Goal: Task Accomplishment & Management: Use online tool/utility

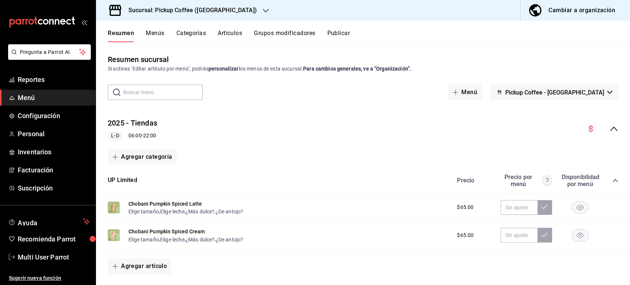
scroll to position [41, 0]
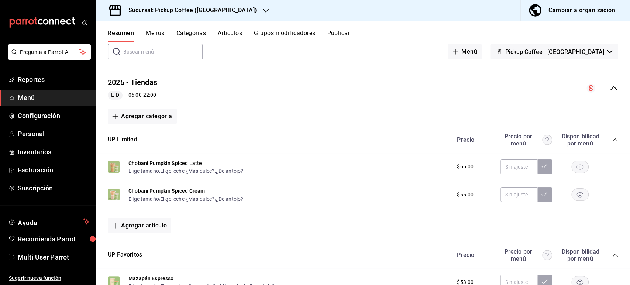
click at [150, 14] on h3 "Sucursal: Pickup Coffee ([GEOGRAPHIC_DATA])" at bounding box center [190, 10] width 134 height 9
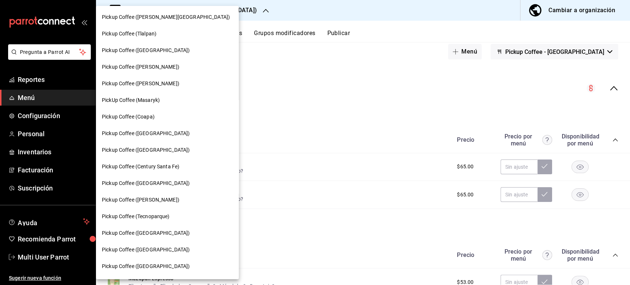
click at [166, 100] on div "PickUp Coffee (Masaryk)" at bounding box center [167, 100] width 131 height 8
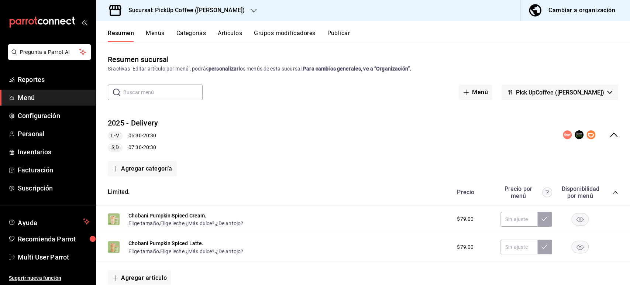
click at [612, 191] on icon "collapse-category-row" at bounding box center [615, 192] width 6 height 6
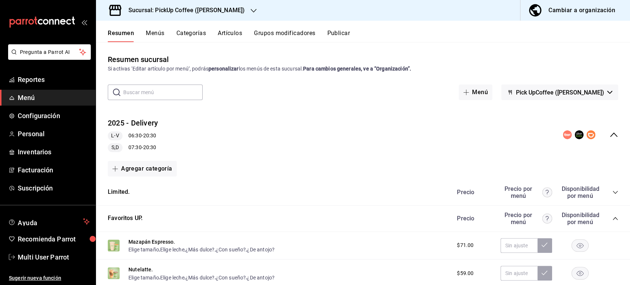
click at [612, 217] on icon "collapse-category-row" at bounding box center [615, 219] width 6 height 6
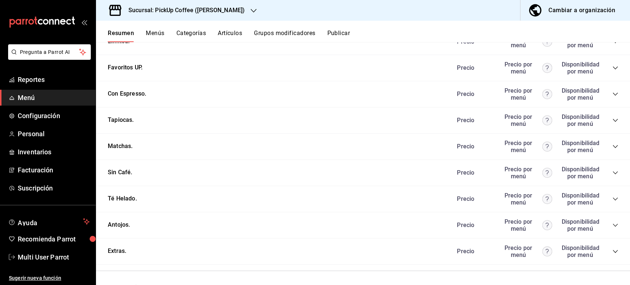
scroll to position [178, 0]
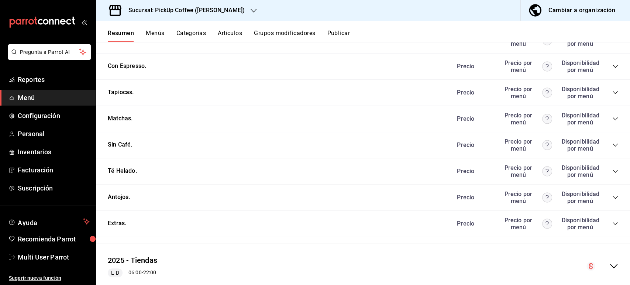
click at [612, 199] on icon "collapse-category-row" at bounding box center [615, 198] width 6 height 6
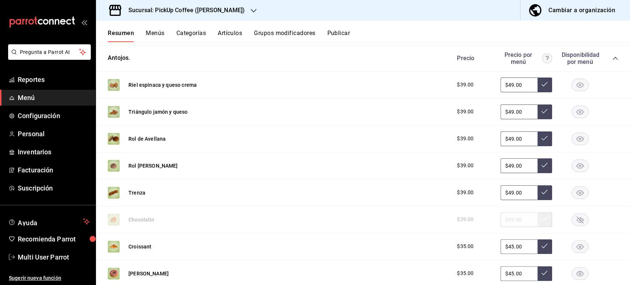
scroll to position [321, 0]
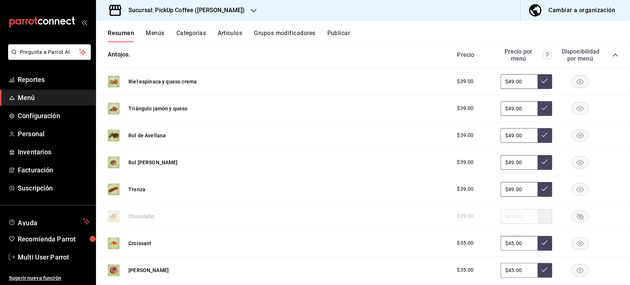
click at [574, 247] on rect "button" at bounding box center [580, 243] width 17 height 12
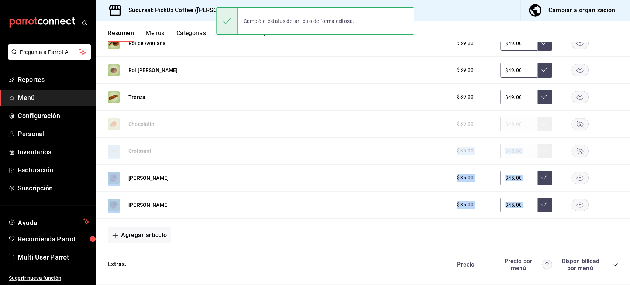
drag, startPoint x: 629, startPoint y: 214, endPoint x: 629, endPoint y: 245, distance: 30.6
click at [629, 245] on div "Resumen sucursal Si activas ‘Editar artículo por menú’, podrás personalizar los…" at bounding box center [363, 163] width 534 height 243
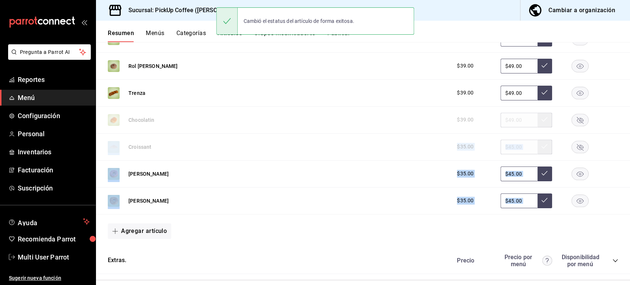
click at [573, 178] on rect "button" at bounding box center [580, 174] width 17 height 12
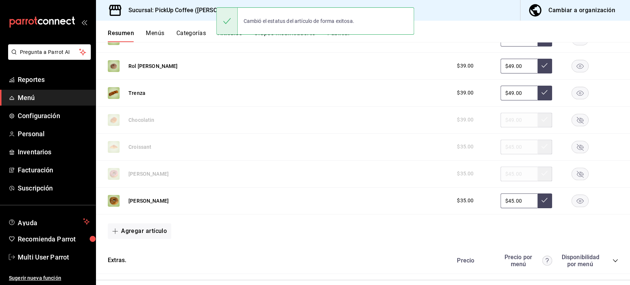
click at [340, 36] on div "Cambió el estatus del artículo de forma exitosa." at bounding box center [315, 21] width 198 height 32
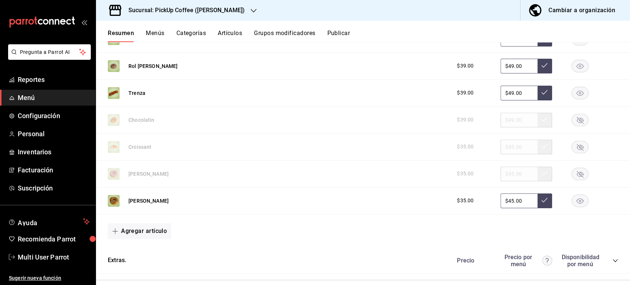
click at [341, 41] on button "Publicar" at bounding box center [338, 36] width 23 height 13
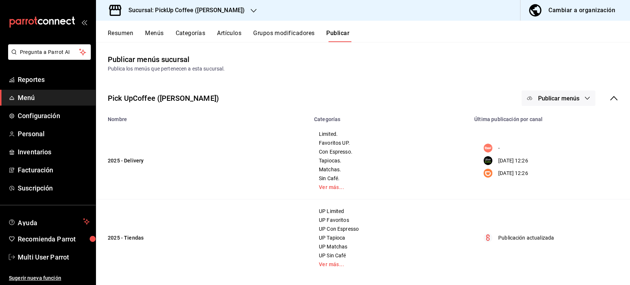
click at [540, 89] on div "Pick UpCoffee (Masaryk) Publicar menús" at bounding box center [363, 98] width 534 height 27
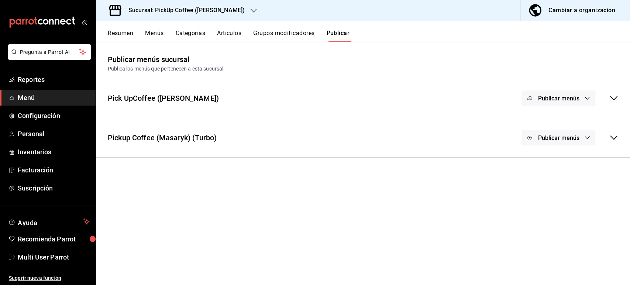
click at [545, 97] on span "Publicar menús" at bounding box center [558, 98] width 41 height 7
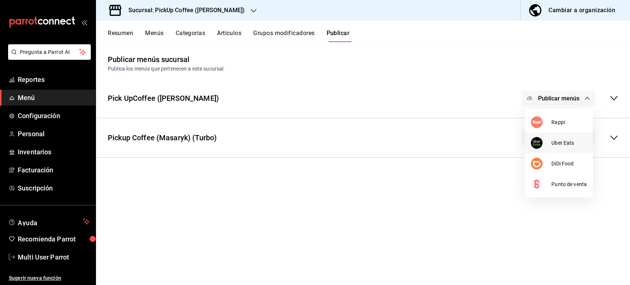
click at [556, 145] on span "Uber Eats" at bounding box center [568, 143] width 35 height 8
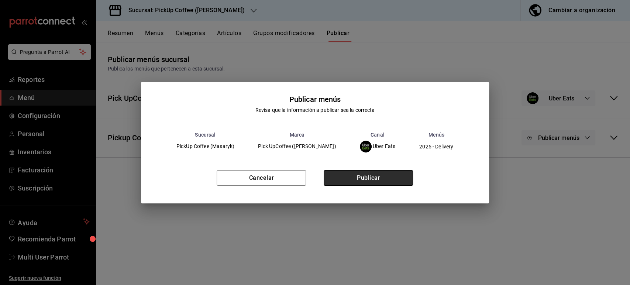
click at [402, 173] on button "Publicar" at bounding box center [368, 178] width 89 height 16
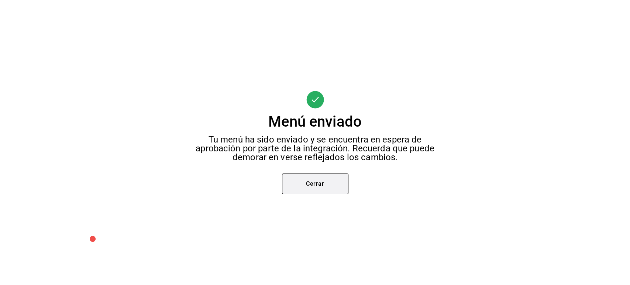
click at [323, 185] on button "Cerrar" at bounding box center [315, 183] width 66 height 21
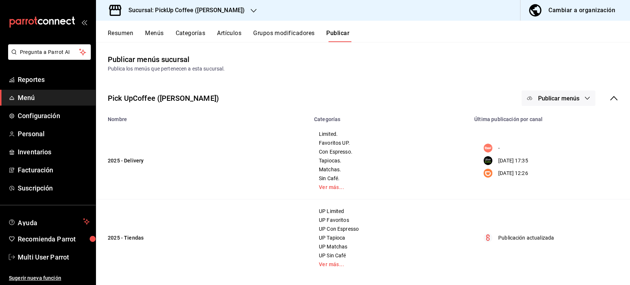
click at [563, 99] on span "Publicar menús" at bounding box center [558, 98] width 41 height 7
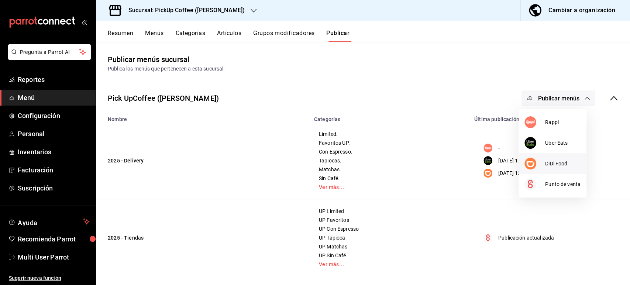
click at [543, 156] on li "DiDi Food" at bounding box center [553, 163] width 68 height 21
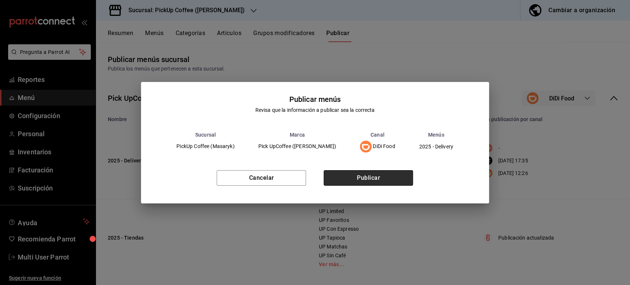
click at [390, 176] on button "Publicar" at bounding box center [368, 178] width 89 height 16
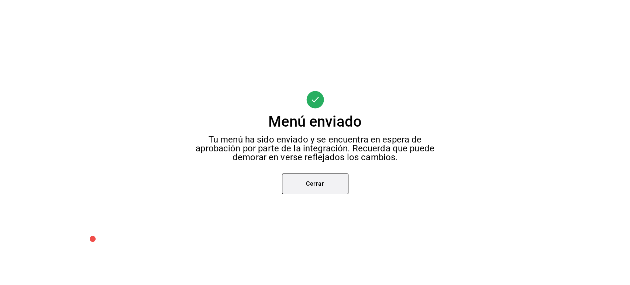
click at [313, 182] on button "Cerrar" at bounding box center [315, 183] width 66 height 21
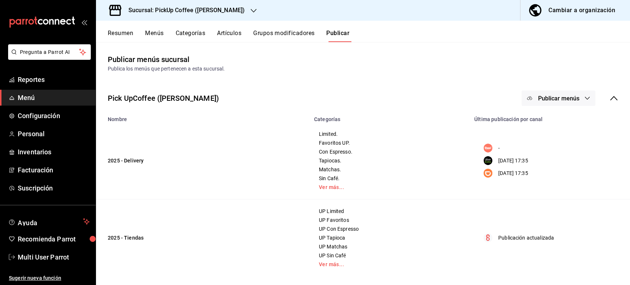
click at [571, 95] on span "Publicar menús" at bounding box center [558, 98] width 41 height 7
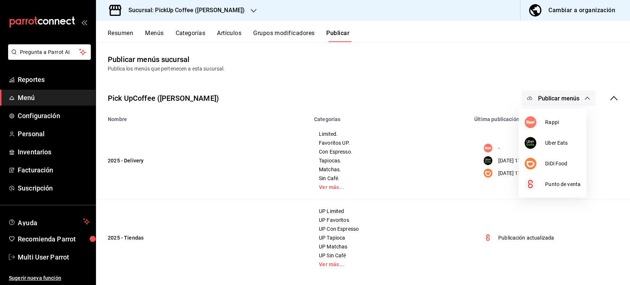
click at [511, 67] on div at bounding box center [315, 142] width 630 height 285
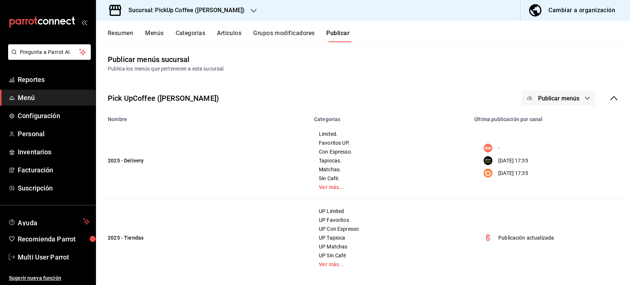
click at [609, 99] on icon at bounding box center [613, 98] width 9 height 9
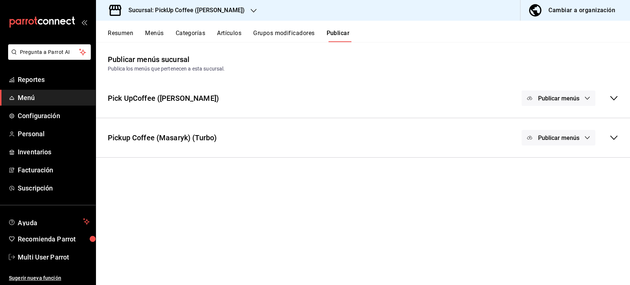
click at [591, 135] on button "Publicar menús" at bounding box center [559, 138] width 74 height 16
click at [572, 179] on span "Uber Eats" at bounding box center [569, 183] width 23 height 8
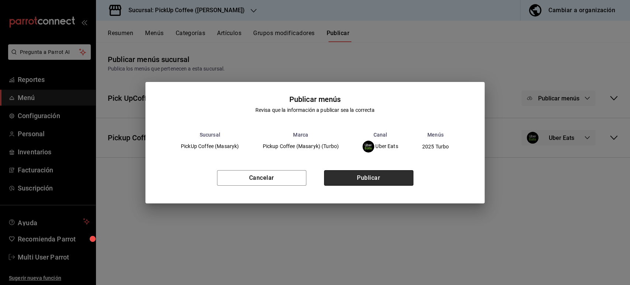
click at [383, 177] on button "Publicar" at bounding box center [368, 178] width 89 height 16
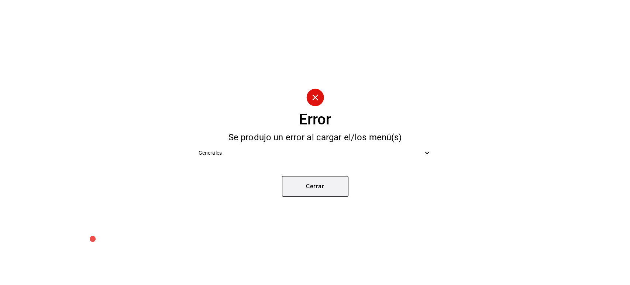
click at [292, 188] on button "Cerrar" at bounding box center [315, 186] width 66 height 21
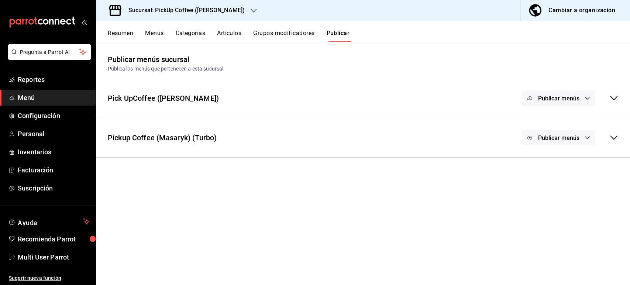
click at [566, 141] on button "Publicar menús" at bounding box center [559, 138] width 74 height 16
click at [561, 203] on span "DiDi Food" at bounding box center [569, 203] width 23 height 8
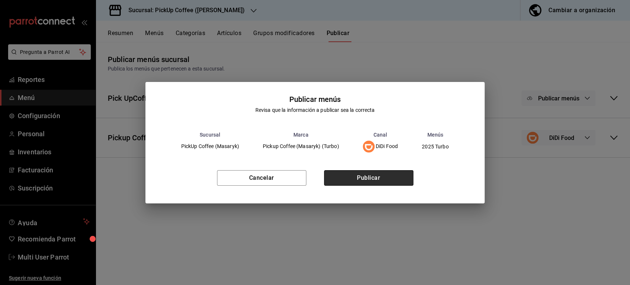
click at [386, 174] on button "Publicar" at bounding box center [368, 178] width 89 height 16
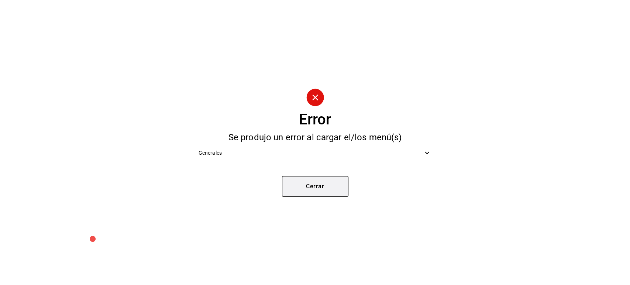
click at [327, 189] on button "Cerrar" at bounding box center [315, 186] width 66 height 21
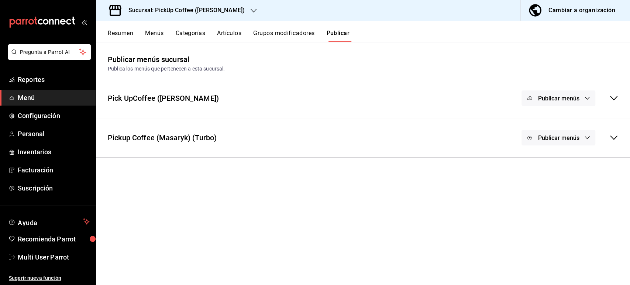
click at [130, 32] on button "Resumen" at bounding box center [120, 36] width 25 height 13
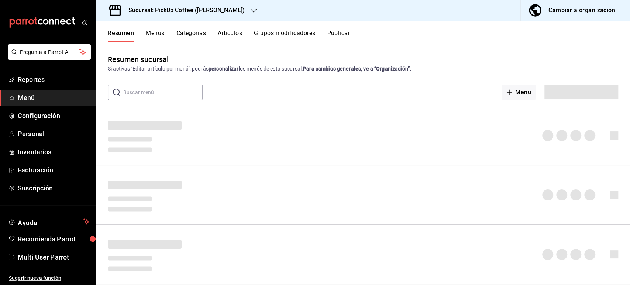
click at [185, 14] on h3 "Sucursal: PickUp Coffee ([PERSON_NAME])" at bounding box center [184, 10] width 122 height 9
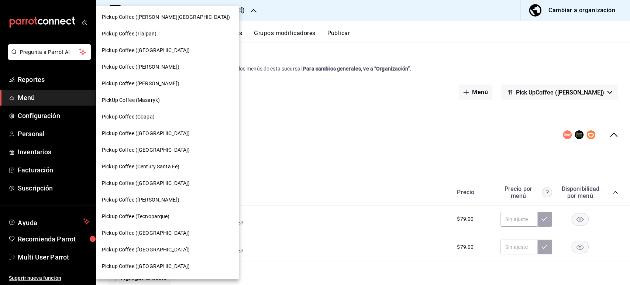
click at [128, 236] on span "Pickup Coffee ([GEOGRAPHIC_DATA])" at bounding box center [146, 233] width 88 height 8
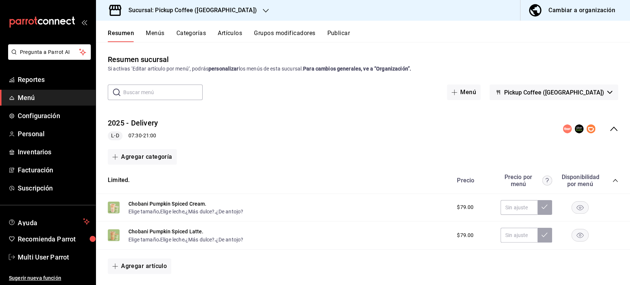
click at [613, 179] on icon "collapse-category-row" at bounding box center [615, 180] width 5 height 3
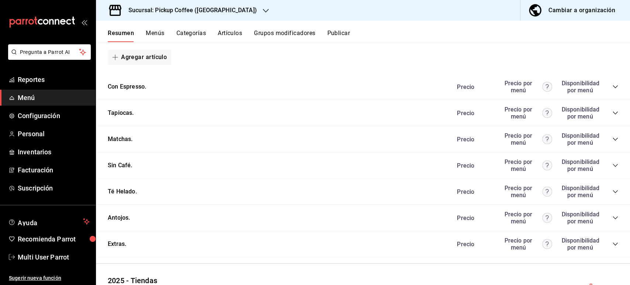
scroll to position [275, 0]
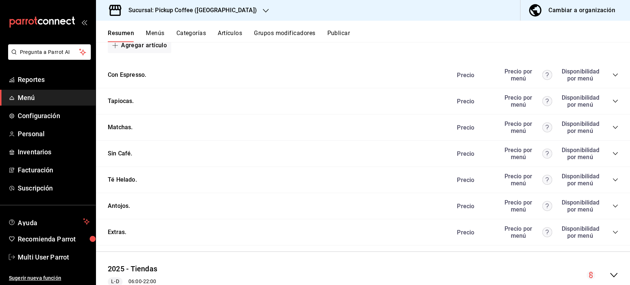
click at [609, 107] on div "Precio Precio por menú Disponibilidad por menú" at bounding box center [534, 101] width 169 height 14
click at [613, 103] on icon "collapse-category-row" at bounding box center [615, 101] width 5 height 3
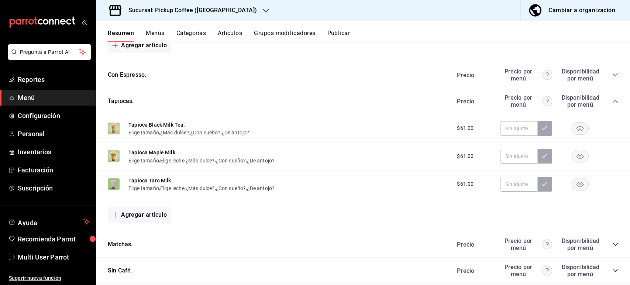
click at [572, 134] on rect "button" at bounding box center [580, 128] width 17 height 12
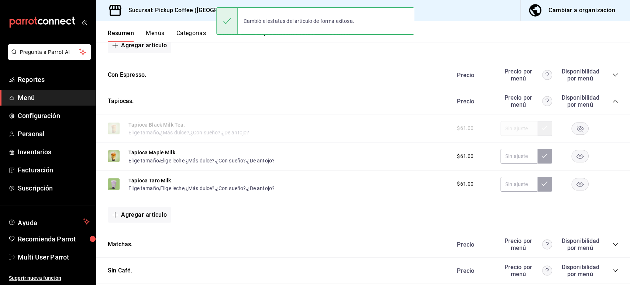
click at [572, 159] on rect "button" at bounding box center [580, 156] width 17 height 12
click at [573, 189] on rect "button" at bounding box center [580, 184] width 17 height 12
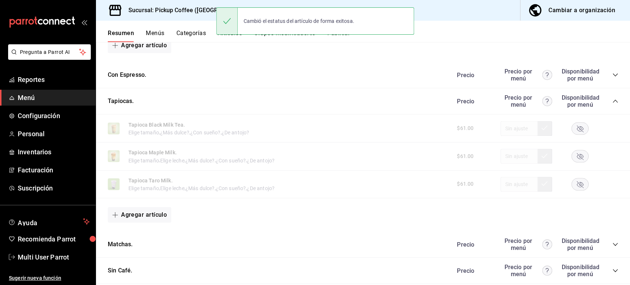
click at [338, 37] on button "Publicar" at bounding box center [338, 36] width 23 height 13
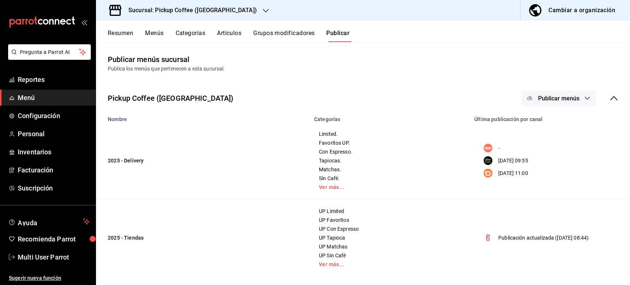
click at [554, 91] on button "Publicar menús" at bounding box center [559, 98] width 74 height 16
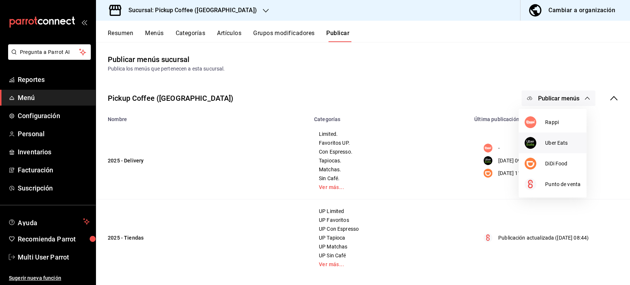
click at [543, 139] on div at bounding box center [534, 143] width 21 height 12
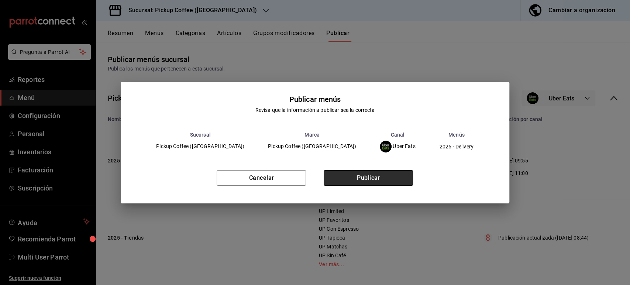
click at [390, 177] on button "Publicar" at bounding box center [368, 178] width 89 height 16
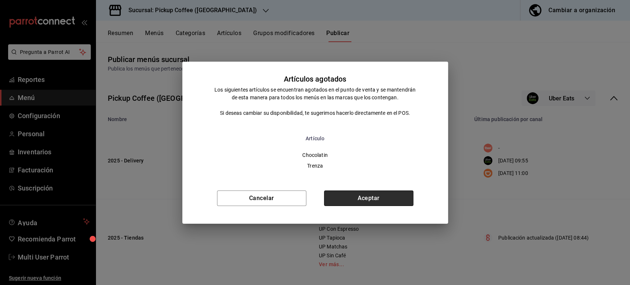
click at [382, 198] on button "Aceptar" at bounding box center [368, 198] width 89 height 16
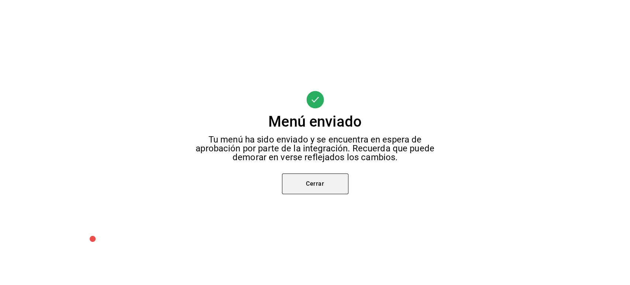
click at [334, 179] on button "Cerrar" at bounding box center [315, 183] width 66 height 21
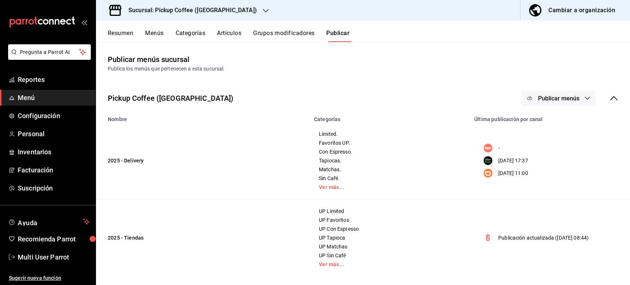
click at [558, 99] on span "Publicar menús" at bounding box center [558, 98] width 41 height 7
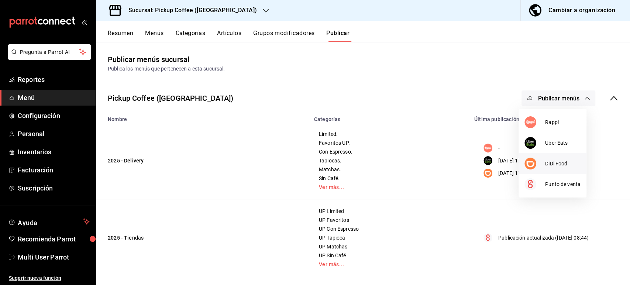
click at [540, 163] on div at bounding box center [534, 164] width 21 height 12
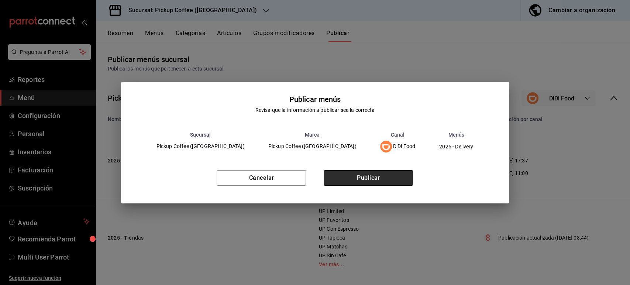
click at [391, 182] on button "Publicar" at bounding box center [368, 178] width 89 height 16
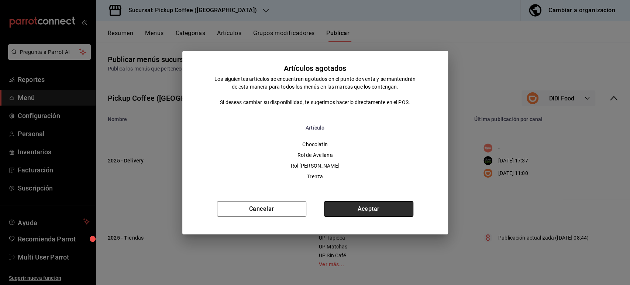
click at [352, 210] on button "Aceptar" at bounding box center [368, 209] width 89 height 16
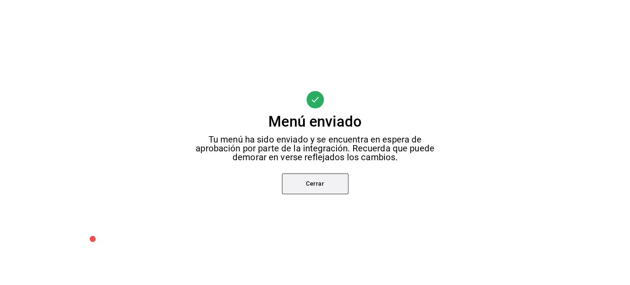
click at [330, 179] on button "Cerrar" at bounding box center [315, 183] width 66 height 21
